Goal: Task Accomplishment & Management: Manage account settings

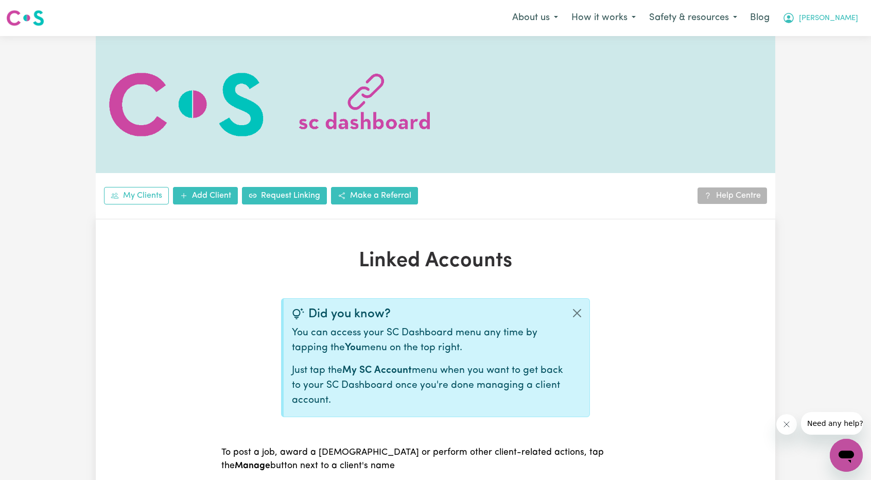
click at [794, 24] on icon "My Account" at bounding box center [788, 18] width 12 height 12
click at [820, 55] on link "Logout" at bounding box center [823, 59] width 81 height 20
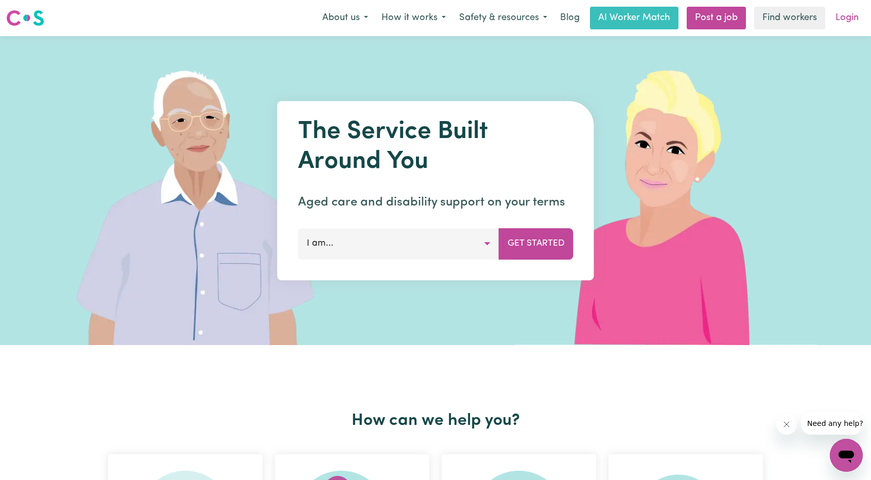
click at [845, 16] on link "Login" at bounding box center [847, 18] width 36 height 23
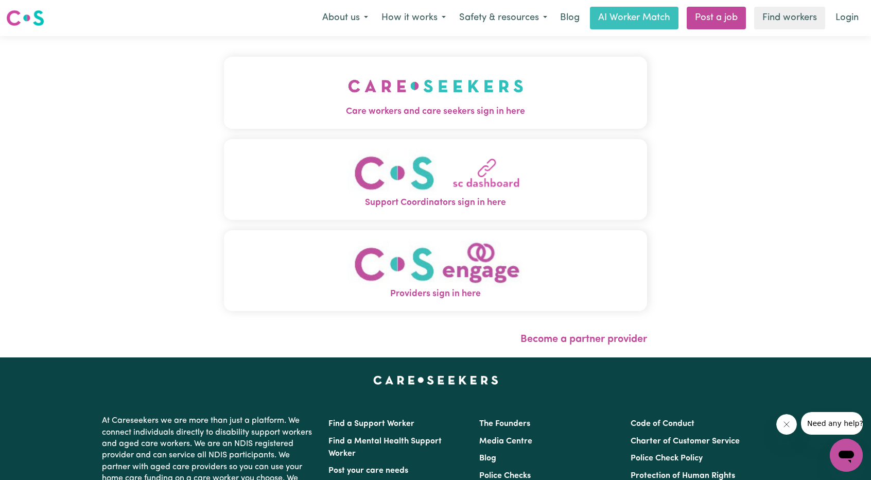
click at [420, 77] on button "Care workers and care seekers sign in here" at bounding box center [435, 93] width 423 height 72
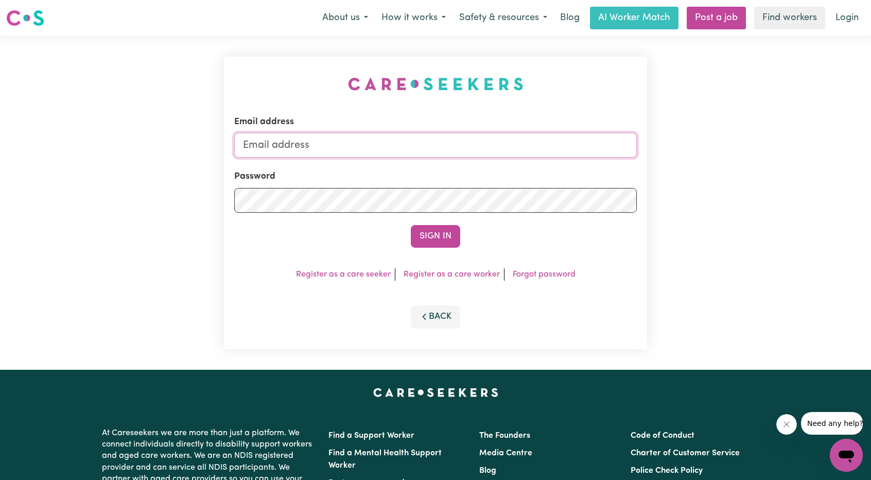
click at [432, 144] on input "Email address" at bounding box center [435, 145] width 402 height 25
drag, startPoint x: 294, startPoint y: 148, endPoint x: 516, endPoint y: 183, distance: 224.6
click at [513, 183] on form "Email address [EMAIL_ADDRESS][PERSON_NAME][DOMAIN_NAME] Password Sign In" at bounding box center [435, 181] width 402 height 132
type input "superuser~[EMAIL_ADDRESS][DOMAIN_NAME]"
click at [435, 239] on button "Sign In" at bounding box center [435, 236] width 49 height 23
